Goal: Find specific page/section: Find specific page/section

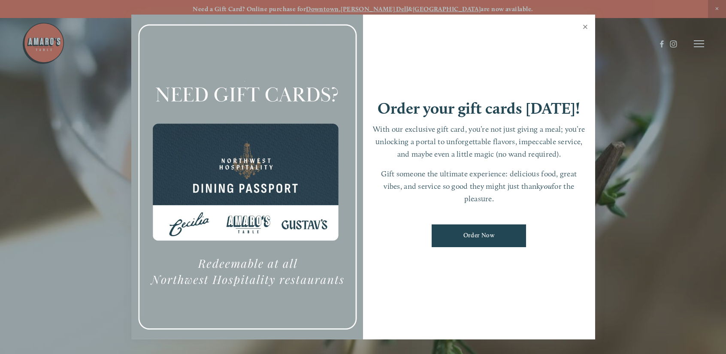
click at [586, 24] on link "Close" at bounding box center [585, 28] width 17 height 24
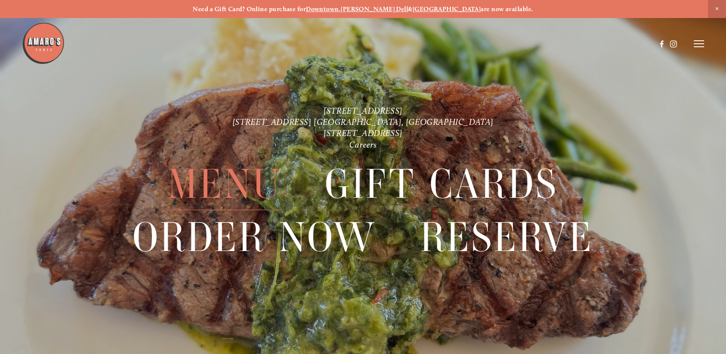
click at [183, 179] on span "Menu" at bounding box center [224, 184] width 113 height 52
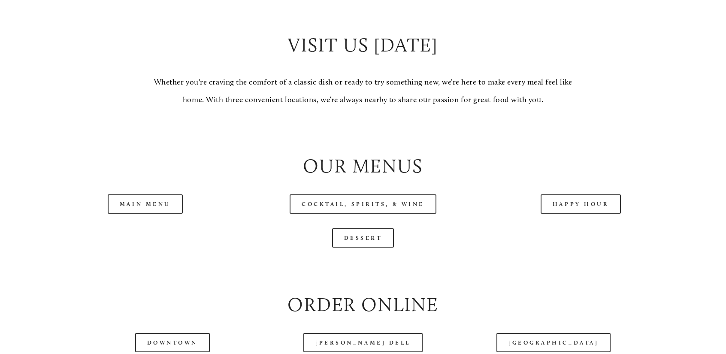
scroll to position [858, 0]
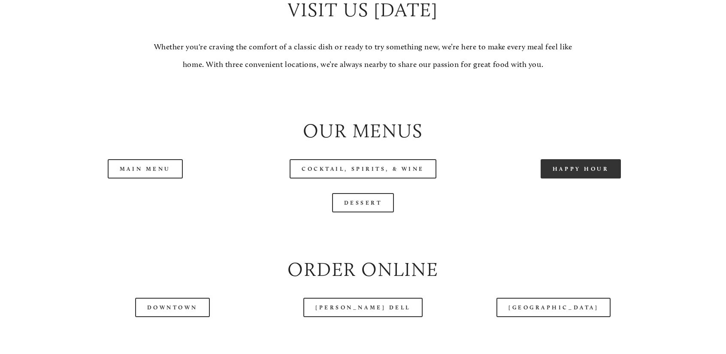
click at [587, 171] on link "Happy Hour" at bounding box center [581, 168] width 81 height 19
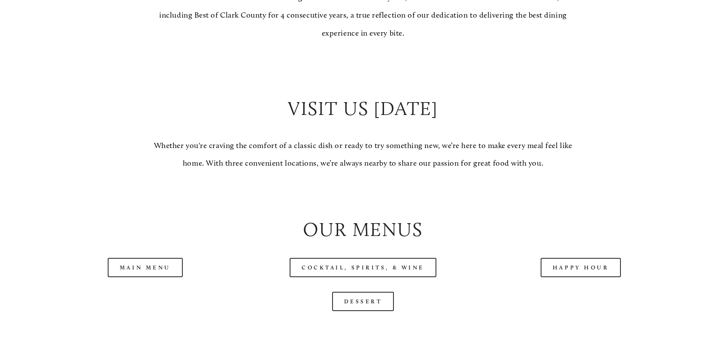
scroll to position [772, 0]
